Goal: Information Seeking & Learning: Learn about a topic

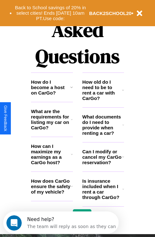
scroll to position [774, 0]
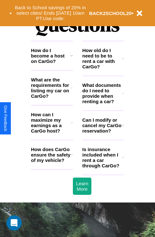
click at [103, 168] on h3 "Is insurance included when I rent a car through CarGo?" at bounding box center [102, 158] width 40 height 22
click at [103, 133] on h3 "Can I modify or cancel my CarGo reservation?" at bounding box center [102, 125] width 40 height 16
click at [52, 64] on h3 "How do I become a host on CarGo?" at bounding box center [50, 56] width 39 height 16
click at [103, 168] on h3 "Is insurance included when I rent a car through CarGo?" at bounding box center [102, 158] width 40 height 22
click at [72, 125] on icon at bounding box center [72, 122] width 2 height 5
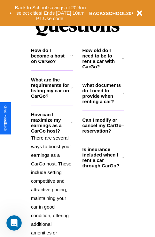
click at [123, 96] on icon at bounding box center [123, 93] width 2 height 5
